Goal: Task Accomplishment & Management: Use online tool/utility

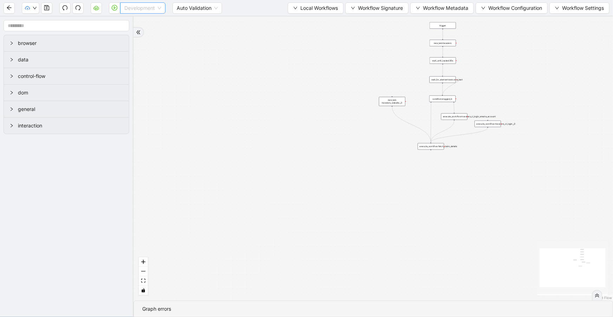
click at [144, 6] on span "Development" at bounding box center [142, 8] width 37 height 11
click at [144, 31] on div "Production" at bounding box center [143, 34] width 34 height 8
click at [114, 7] on icon "play-circle" at bounding box center [115, 8] width 6 height 6
